Goal: Transaction & Acquisition: Purchase product/service

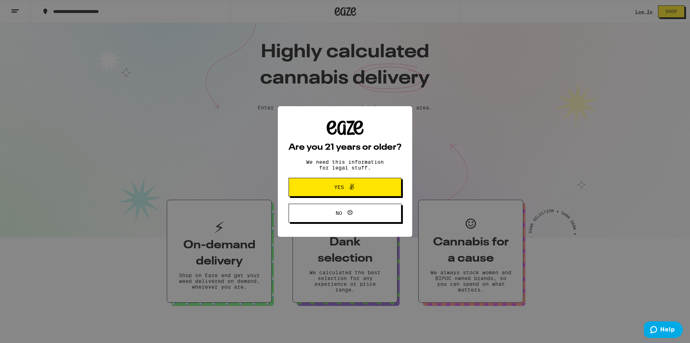
click at [356, 192] on span "Yes" at bounding box center [345, 186] width 55 height 9
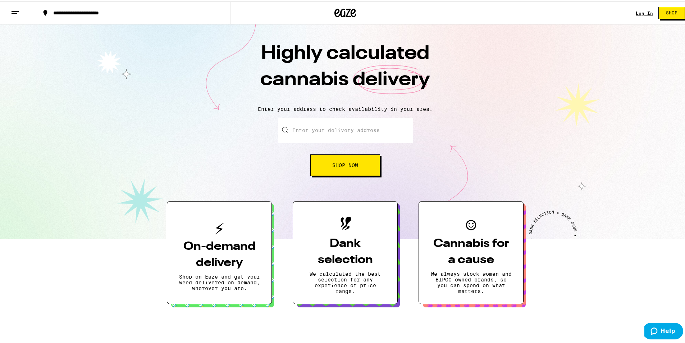
click at [339, 115] on div "Highly calculated cannabis delivery Enter your address to check availability in…" at bounding box center [345, 130] width 690 height 214
click at [335, 124] on input "Enter your delivery address" at bounding box center [345, 128] width 135 height 25
paste input "[STREET_ADDRESS] this is your address, right?"
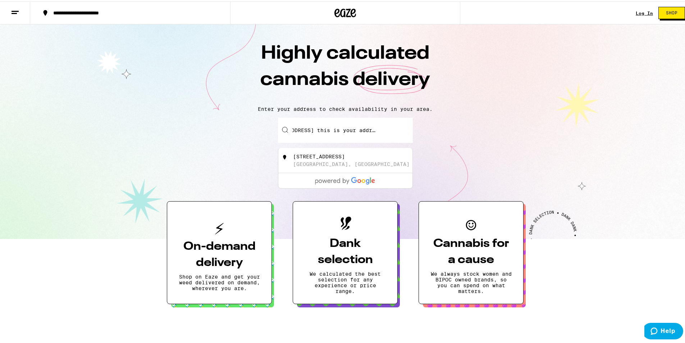
scroll to position [0, 86]
drag, startPoint x: 315, startPoint y: 128, endPoint x: 452, endPoint y: 140, distance: 137.8
click at [452, 140] on div "Enter your delivery address [STREET_ADDRESS] this is your address, right? [STRE…" at bounding box center [345, 145] width 676 height 58
click at [319, 156] on div "[STREET_ADDRESS]" at bounding box center [319, 155] width 52 height 6
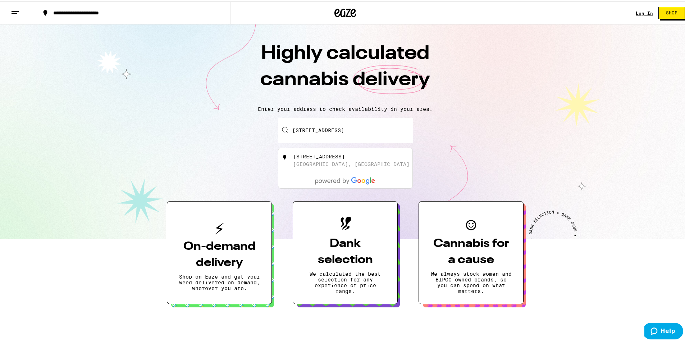
type input "[STREET_ADDRESS]"
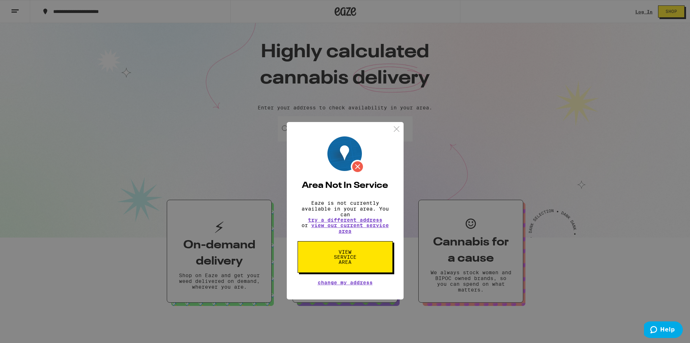
click at [466, 142] on div "Area Not In Service Eaze is not currently available in your area. You can try a…" at bounding box center [345, 171] width 690 height 343
